Goal: Understand process/instructions: Learn how to perform a task or action

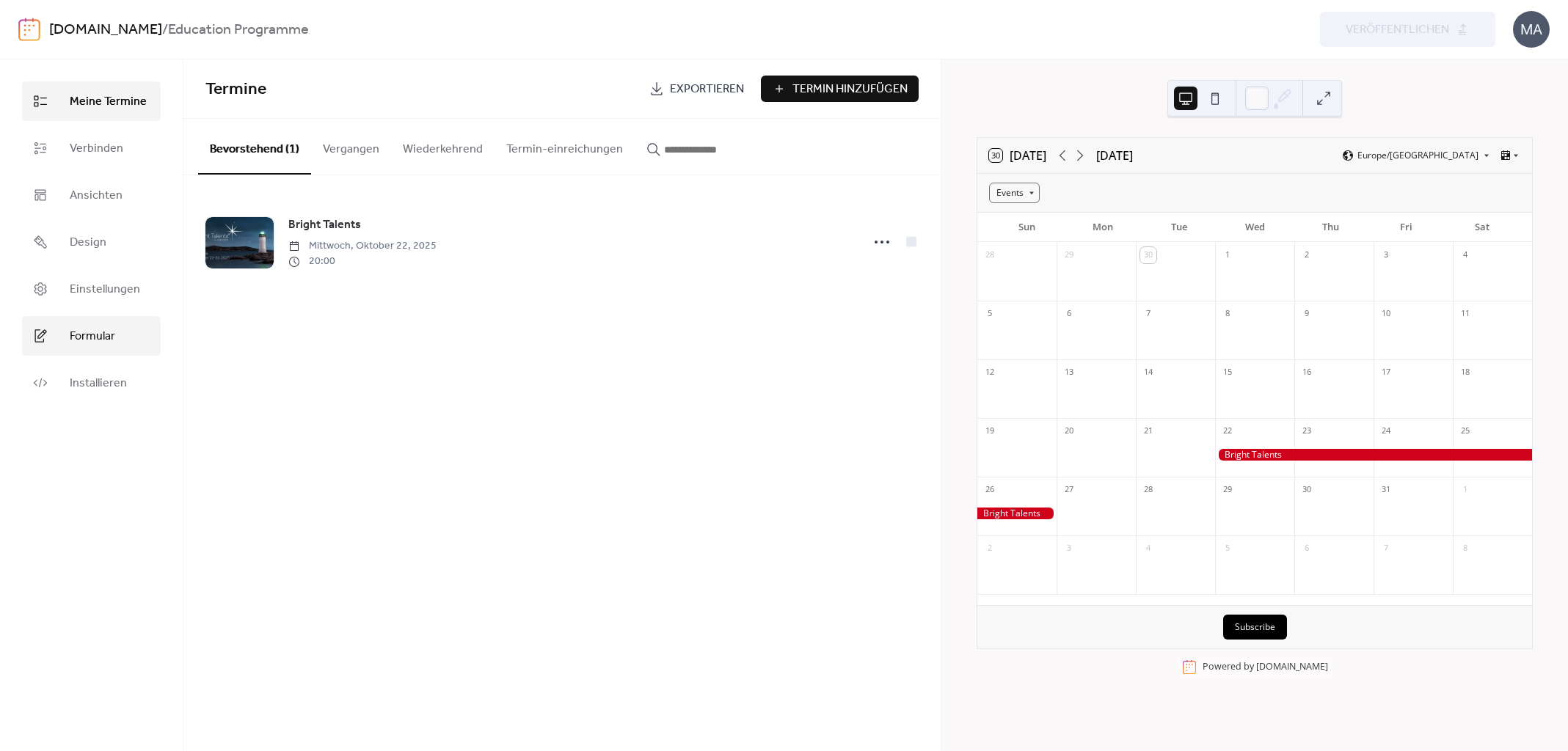
click at [77, 345] on span "Formular" at bounding box center [92, 336] width 46 height 17
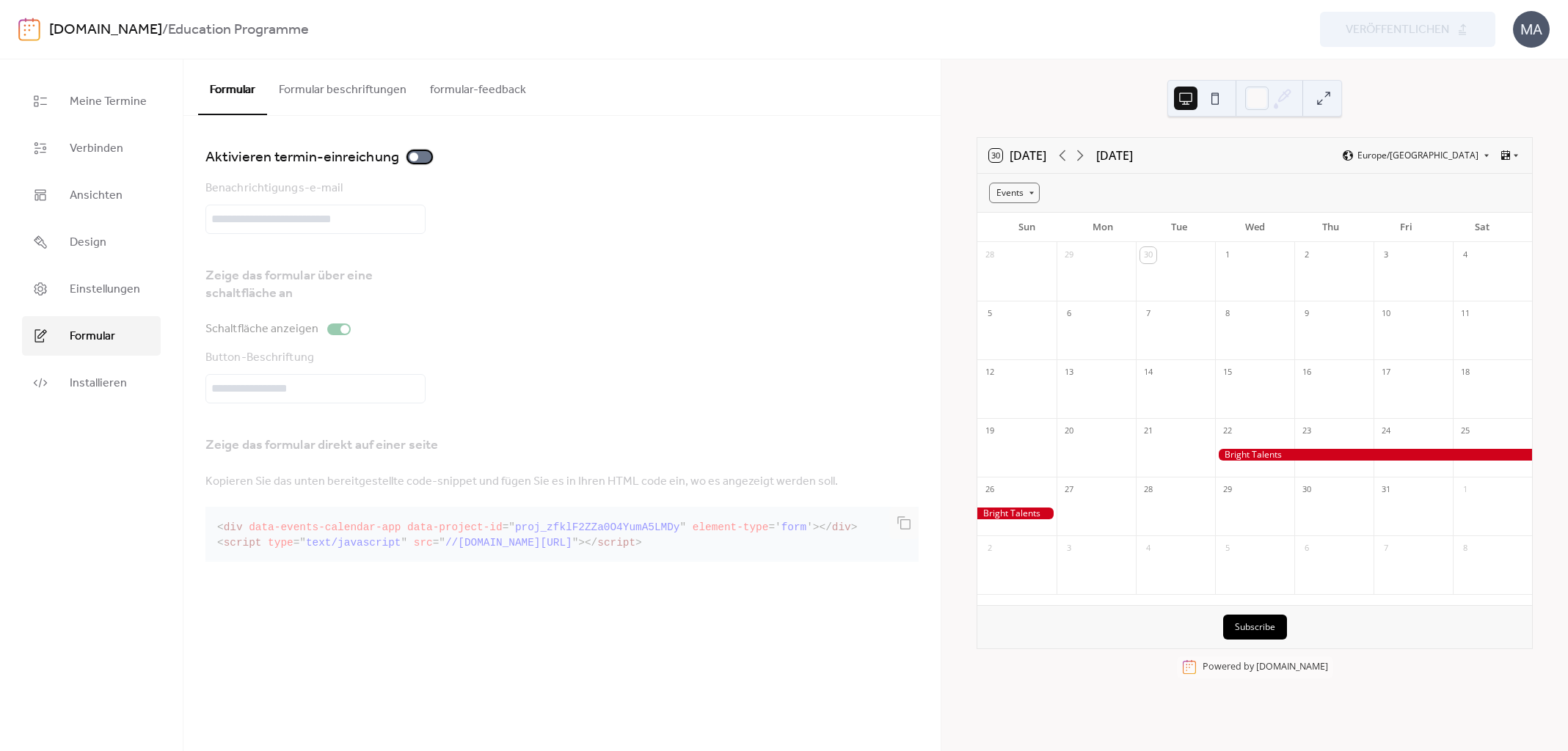
click at [423, 158] on div at bounding box center [419, 157] width 23 height 12
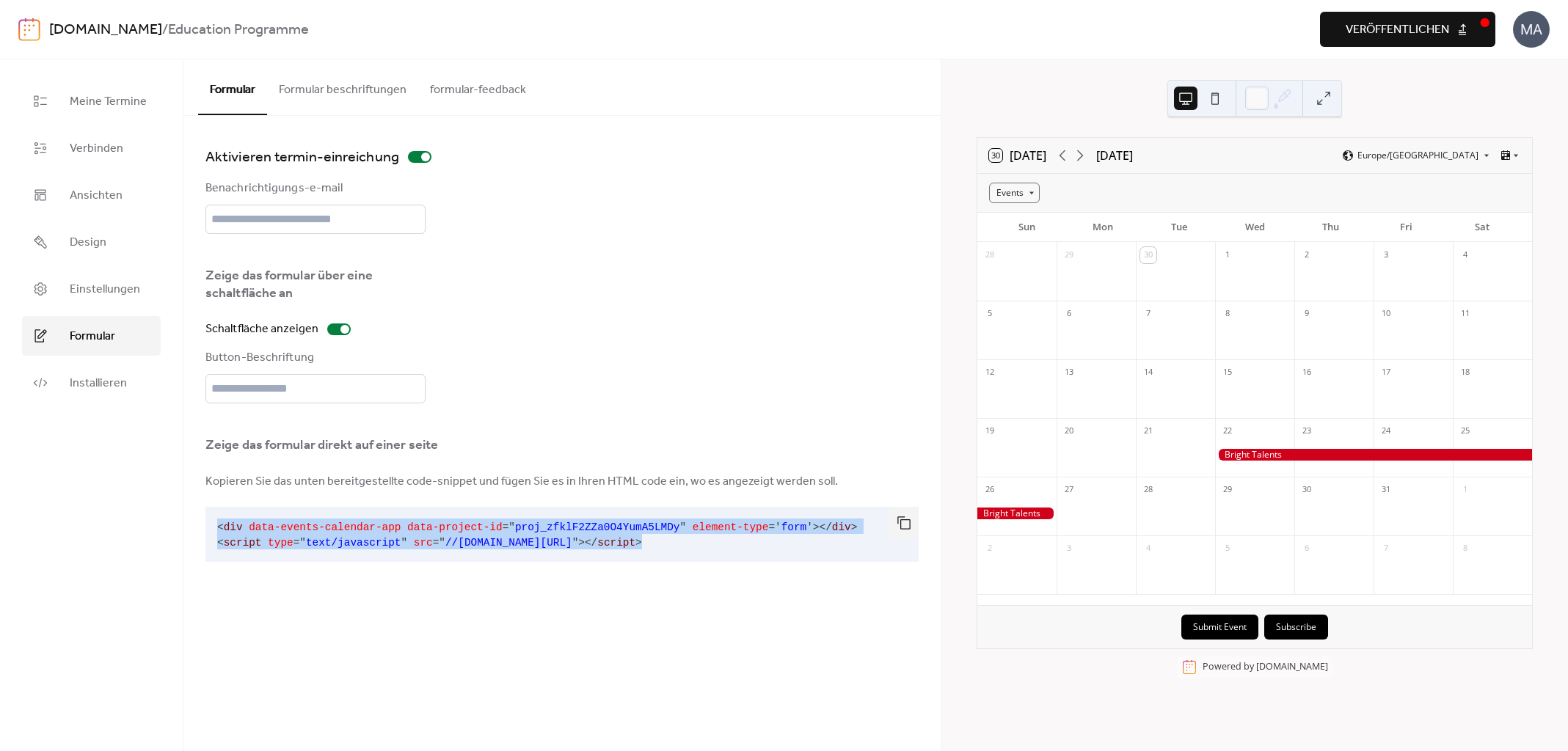
drag, startPoint x: 763, startPoint y: 559, endPoint x: 209, endPoint y: 538, distance: 554.4
click at [209, 538] on pre "< div data-events-calendar-app data-project-id = " proj_zfklF2ZZa0O4YumA5LMDy "…" at bounding box center [550, 534] width 690 height 55
copy code "< div data-events-calendar-app data-project-id = " proj_zfklF2ZZa0O4YumA5LMDy "…"
click at [137, 26] on link "[DOMAIN_NAME]" at bounding box center [105, 29] width 113 height 28
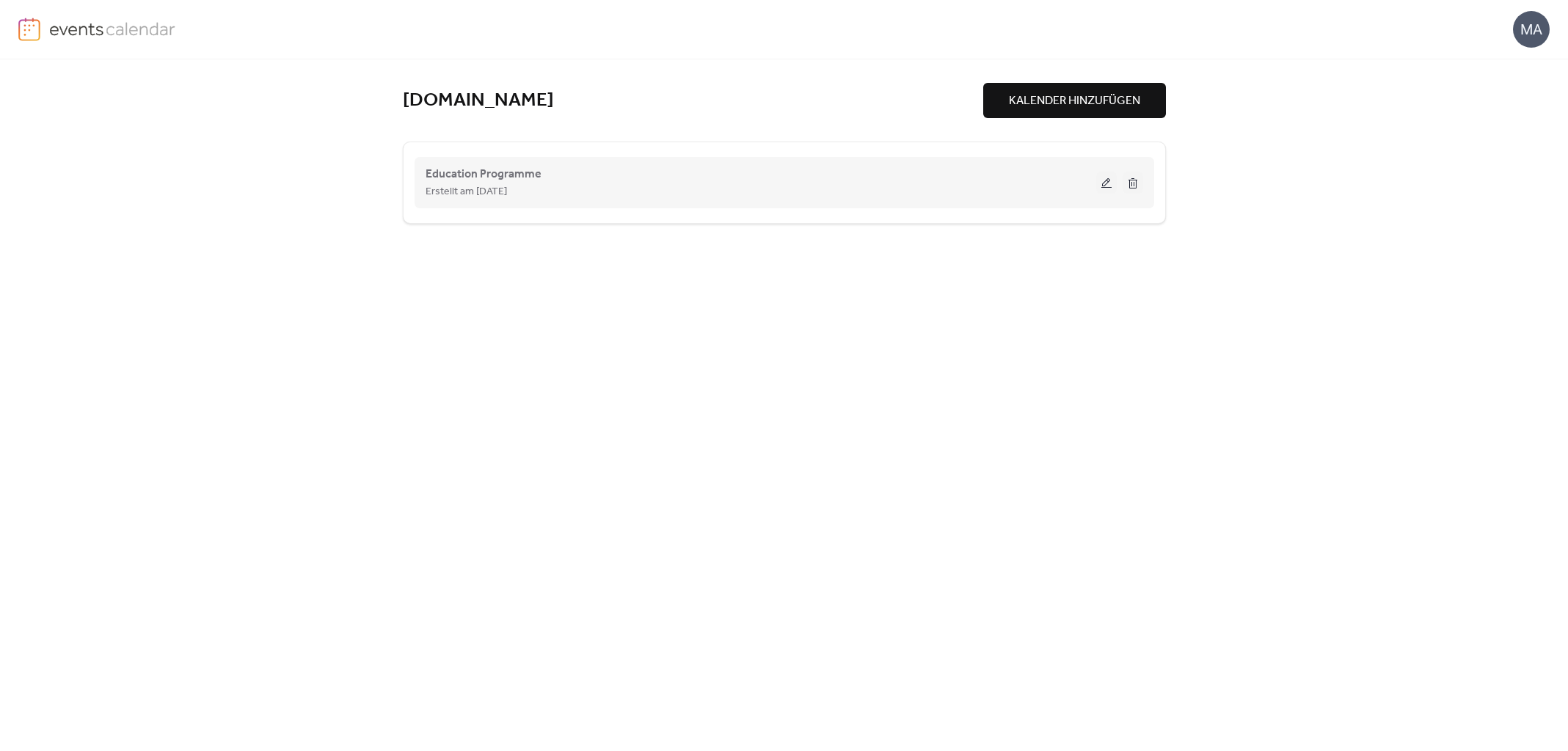
click at [965, 187] on div "Erstellt am [DATE]" at bounding box center [760, 191] width 670 height 17
click at [433, 180] on span "Education Programme" at bounding box center [483, 174] width 116 height 17
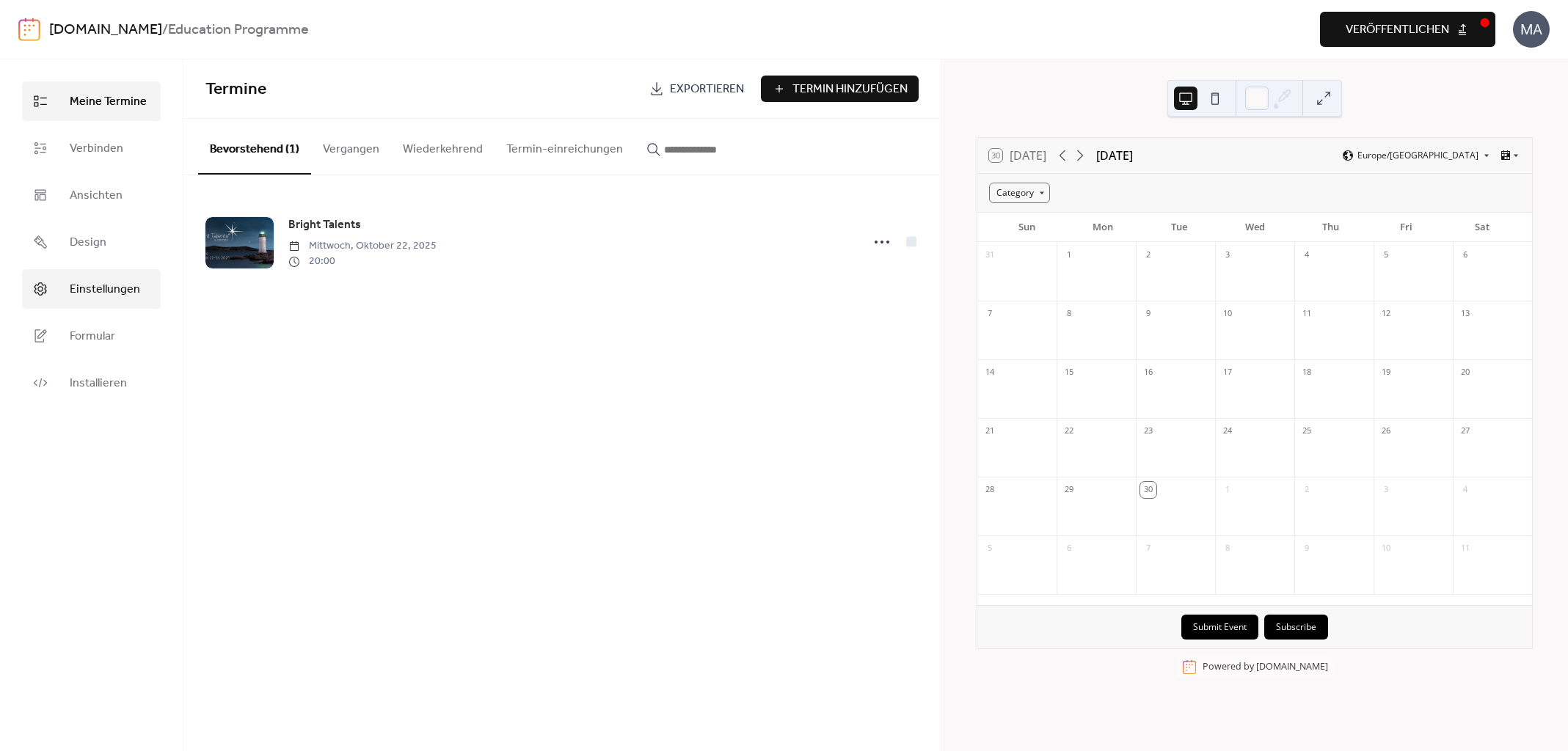
click at [95, 298] on span "Einstellungen" at bounding box center [105, 289] width 71 height 17
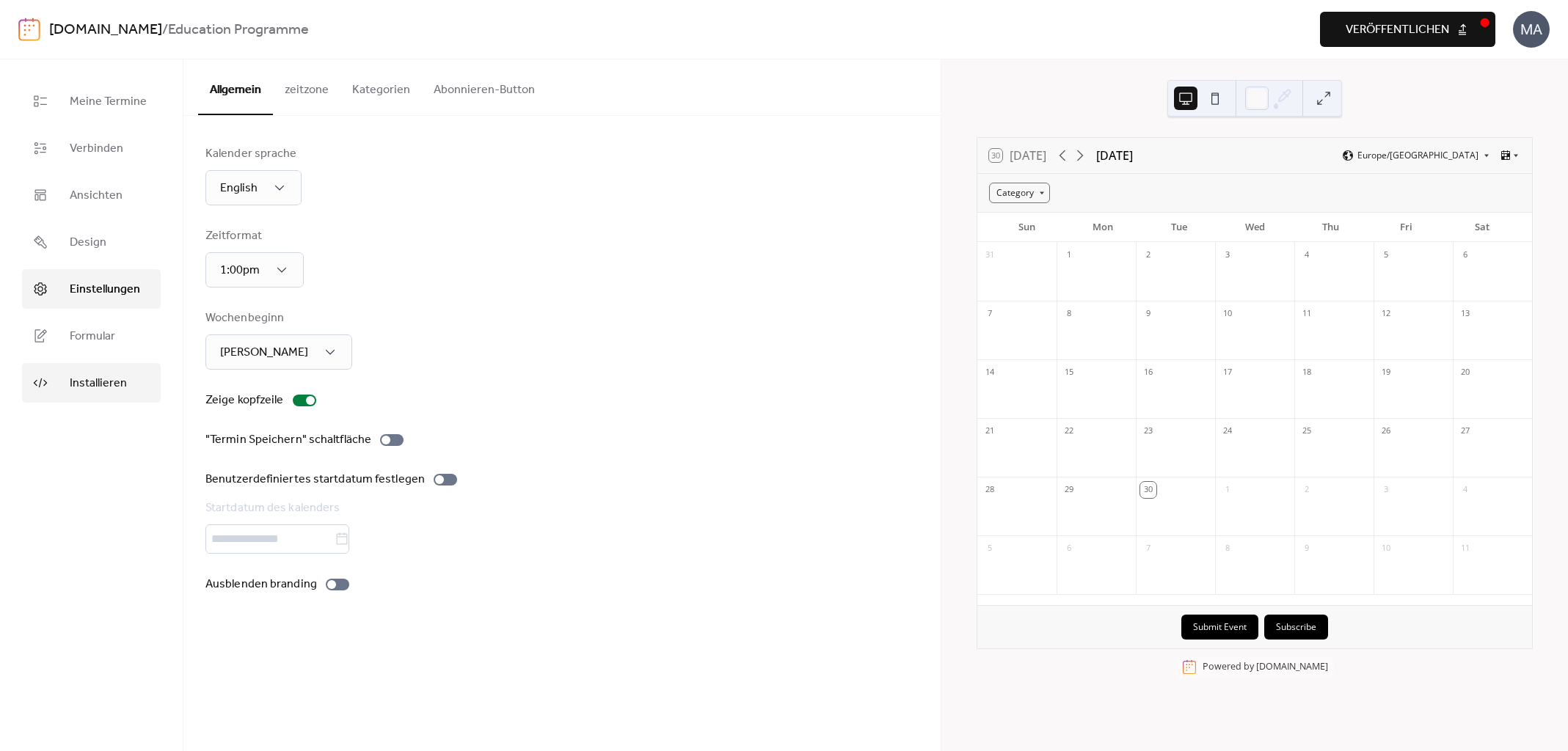
click at [94, 382] on span "Installieren" at bounding box center [98, 383] width 57 height 17
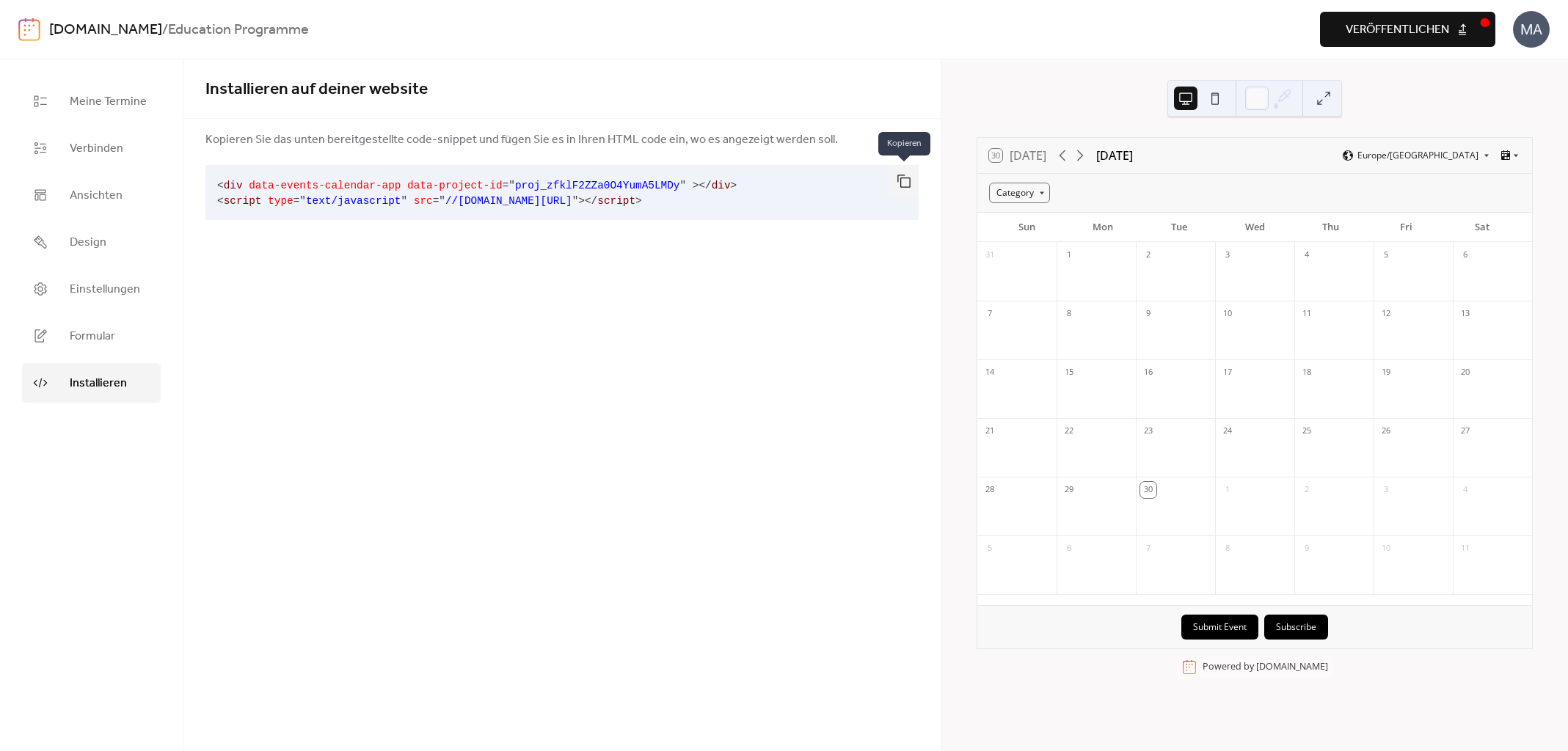
click at [899, 174] on button "button" at bounding box center [903, 181] width 29 height 32
